Goal: Register for event/course

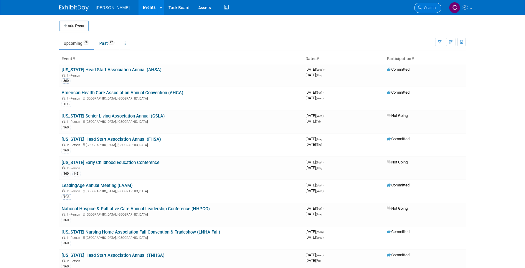
click at [428, 5] on link "Search" at bounding box center [427, 8] width 27 height 10
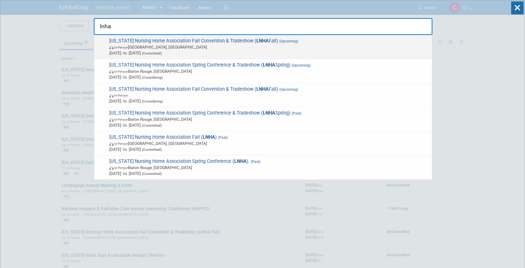
type input "lnha"
click at [238, 42] on span "Louisiana Nursing Home Association Fall Convention & Tradeshow ( LNHA Fall) (Up…" at bounding box center [269, 47] width 322 height 18
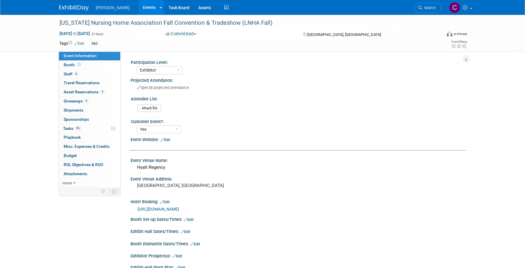
select select "Exhibitor"
select select "Yes"
click at [68, 64] on span "Booth" at bounding box center [73, 64] width 18 height 5
